Goal: Information Seeking & Learning: Learn about a topic

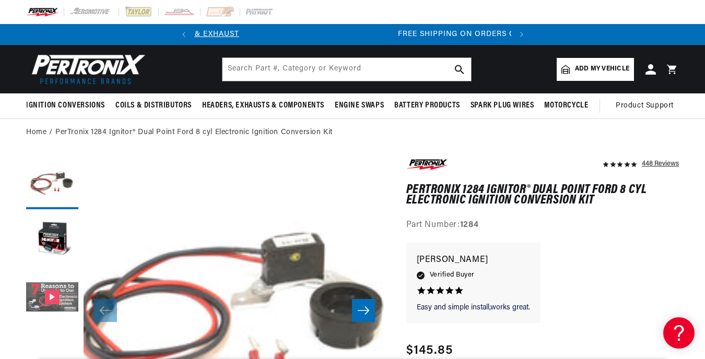
click at [49, 294] on button "Gallery Viewer" at bounding box center [52, 298] width 52 height 52
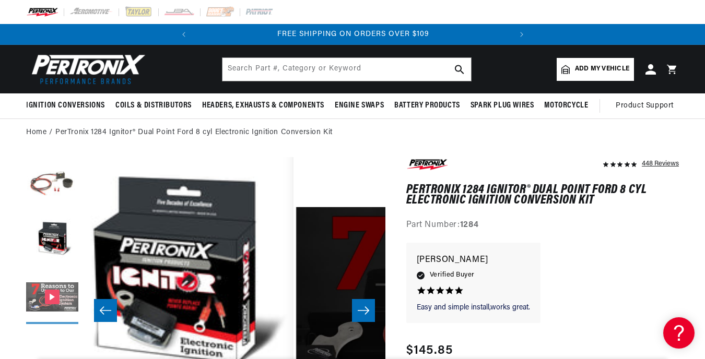
scroll to position [0, 603]
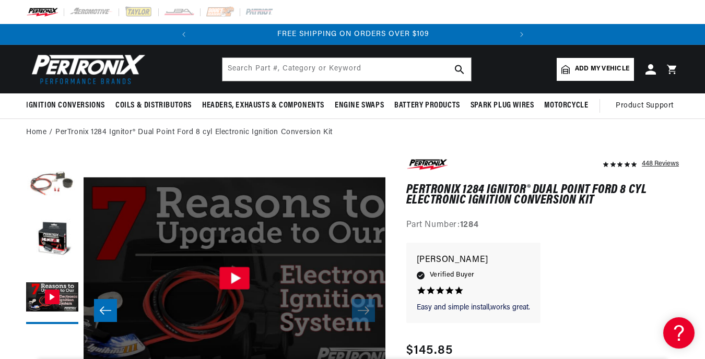
click at [236, 277] on icon "Gallery Viewer" at bounding box center [236, 277] width 10 height 11
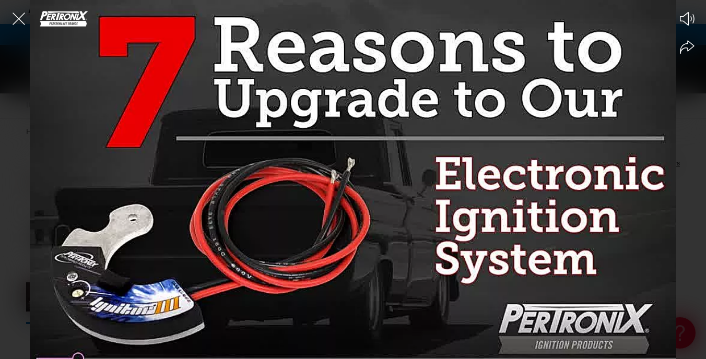
scroll to position [0, 195]
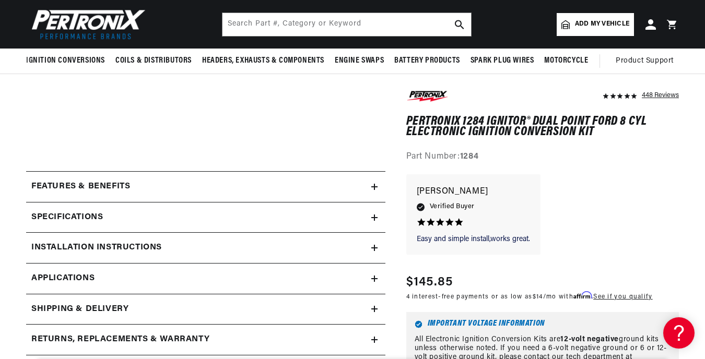
click at [375, 218] on icon at bounding box center [374, 218] width 6 height 6
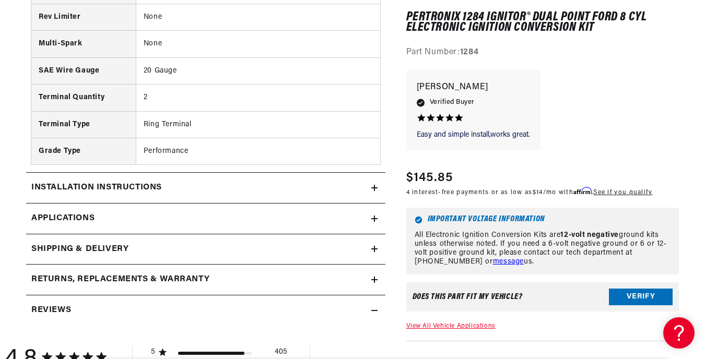
click at [372, 221] on icon at bounding box center [374, 219] width 6 height 6
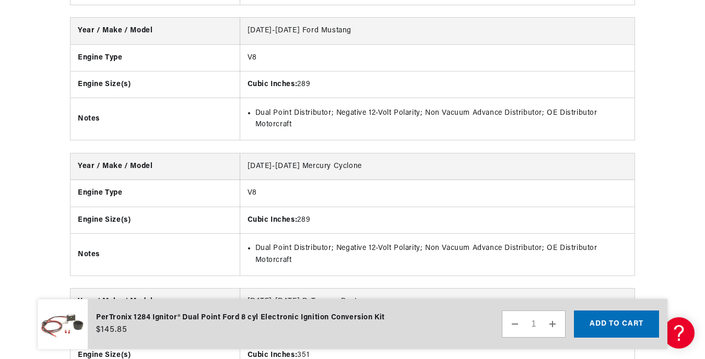
scroll to position [0, 316]
drag, startPoint x: 97, startPoint y: 315, endPoint x: 177, endPoint y: 316, distance: 80.4
click at [177, 316] on div "PerTronix 1284 Ignitor® Dual Point Ford 8 cyl Electronic Ignition Conversion Kit" at bounding box center [240, 317] width 289 height 11
drag, startPoint x: 177, startPoint y: 316, endPoint x: 167, endPoint y: 319, distance: 10.6
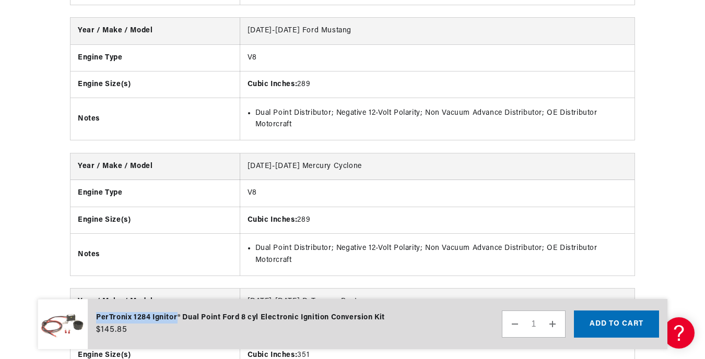
copy div "PerTronix 1284 Ignitor"
